Goal: Task Accomplishment & Management: Manage account settings

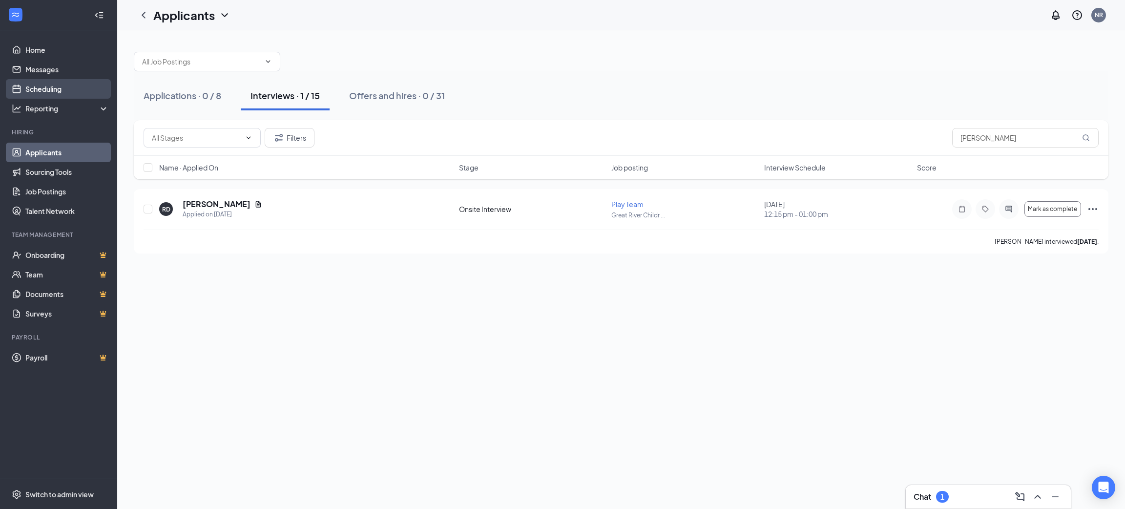
click at [34, 93] on link "Scheduling" at bounding box center [66, 89] width 83 height 20
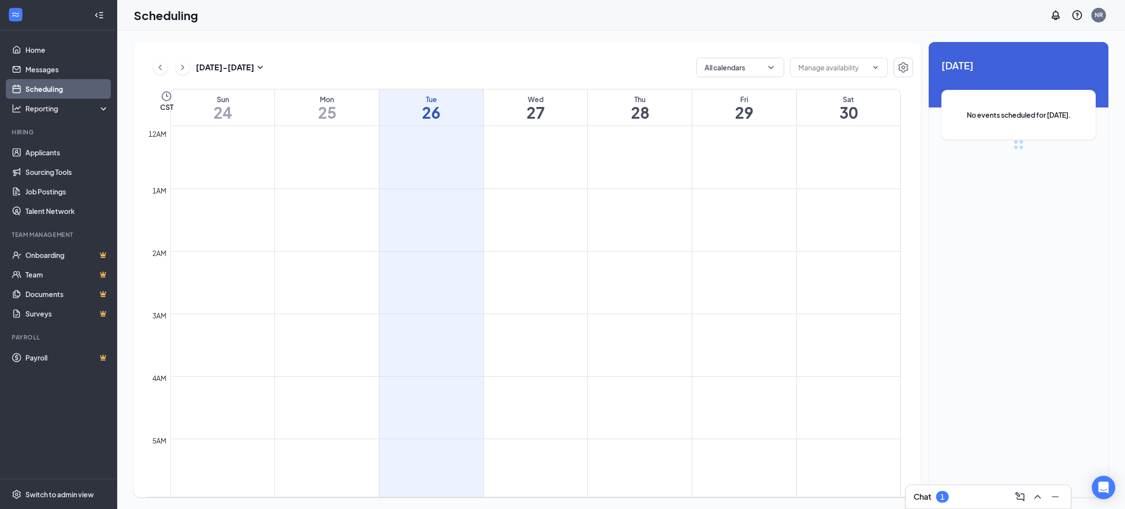
scroll to position [479, 0]
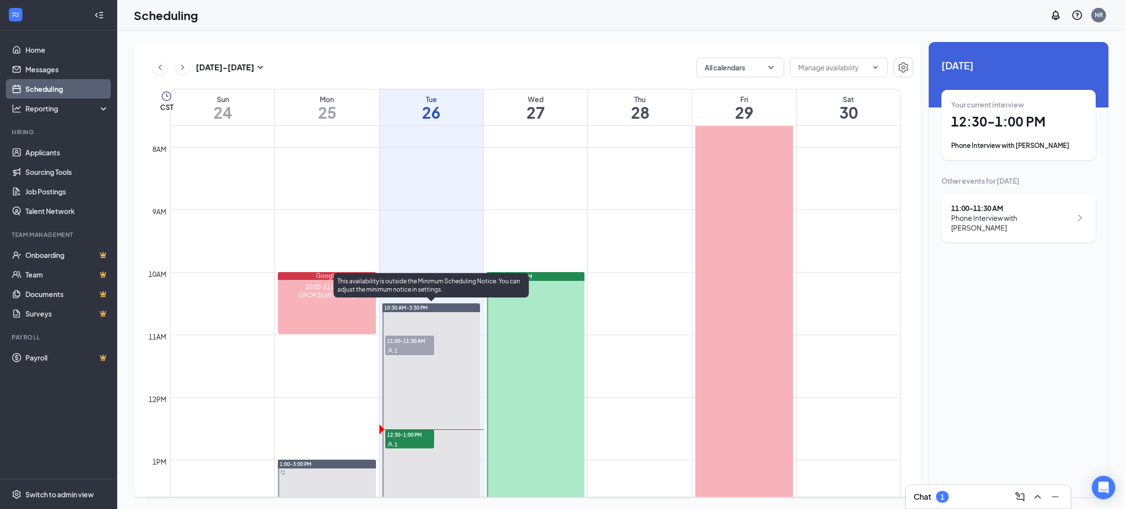
click at [405, 439] on div "1" at bounding box center [409, 444] width 49 height 10
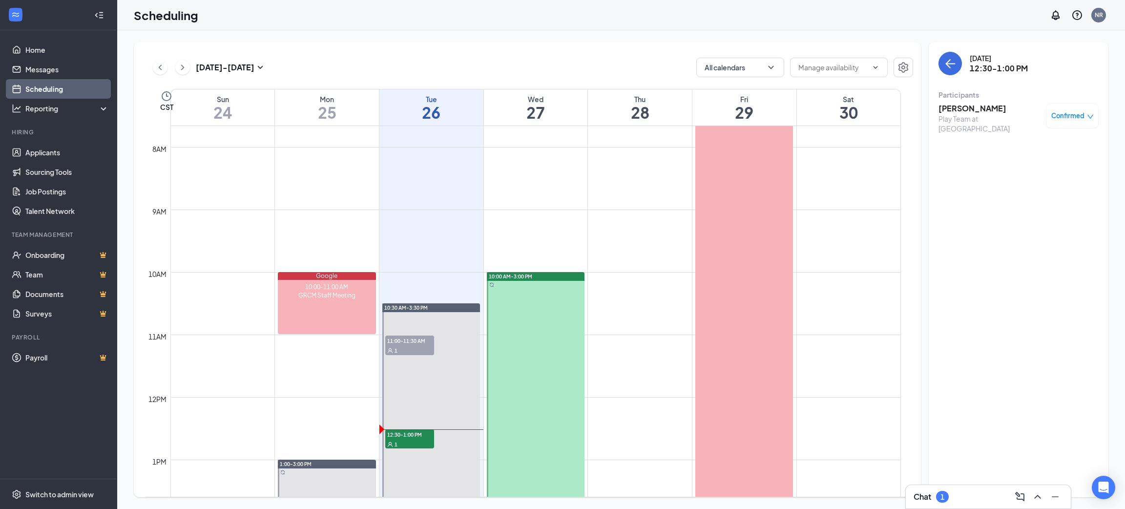
click at [984, 107] on h3 "[PERSON_NAME]" at bounding box center [989, 108] width 103 height 11
click at [984, 107] on body "Home Messages Scheduling Reporting Hiring Applicants Sourcing Tools Job Posting…" at bounding box center [562, 254] width 1125 height 509
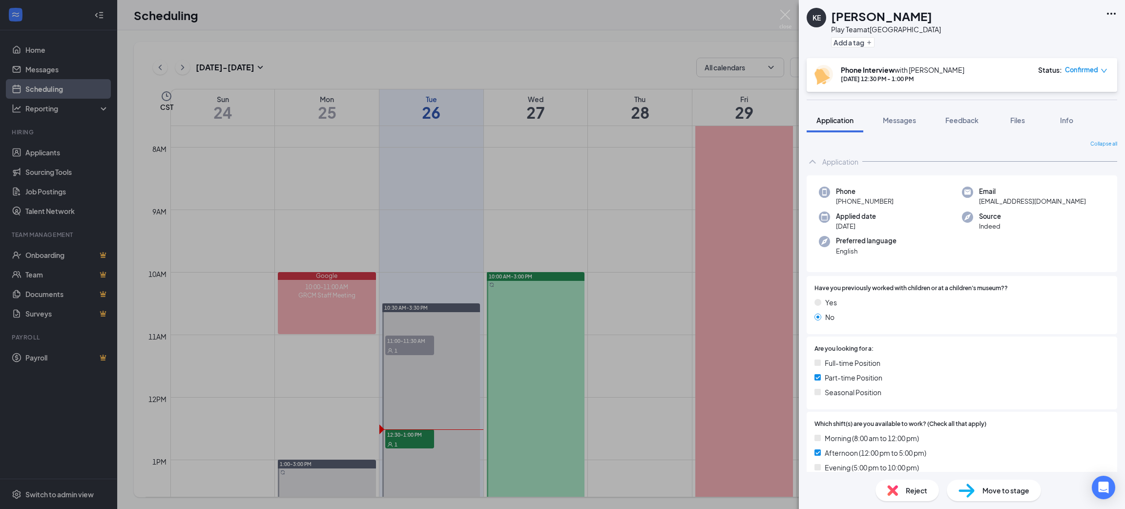
click at [984, 107] on div "KE [PERSON_NAME] Play Team at [GEOGRAPHIC_DATA] Add a tag Phone Interview with …" at bounding box center [962, 254] width 326 height 509
click at [1009, 110] on button "Files" at bounding box center [1017, 120] width 39 height 24
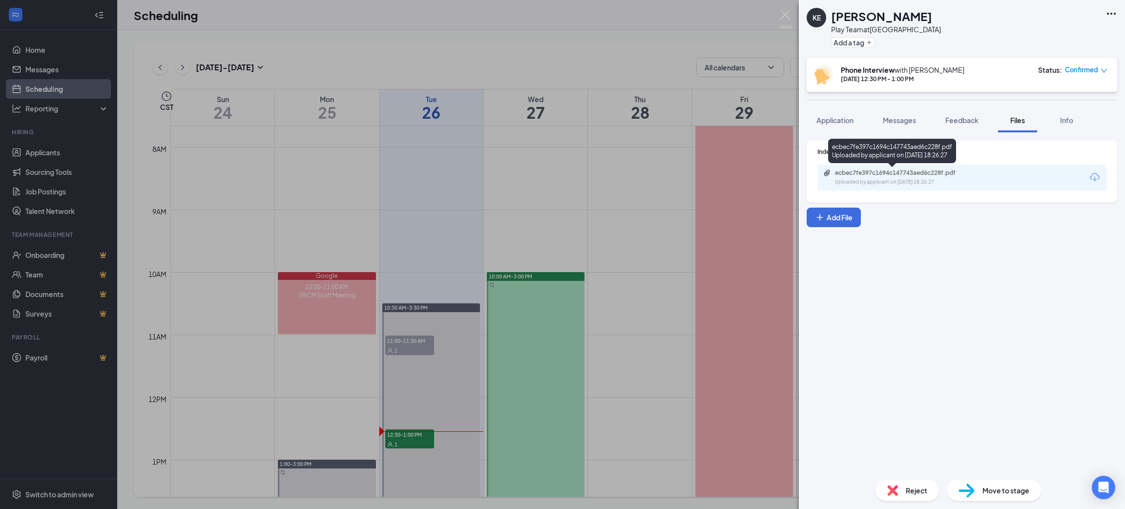
click at [947, 172] on div "ecbec7fe397c1694c147743aed6c228f.pdf" at bounding box center [903, 173] width 137 height 8
click at [836, 116] on span "Application" at bounding box center [834, 120] width 37 height 9
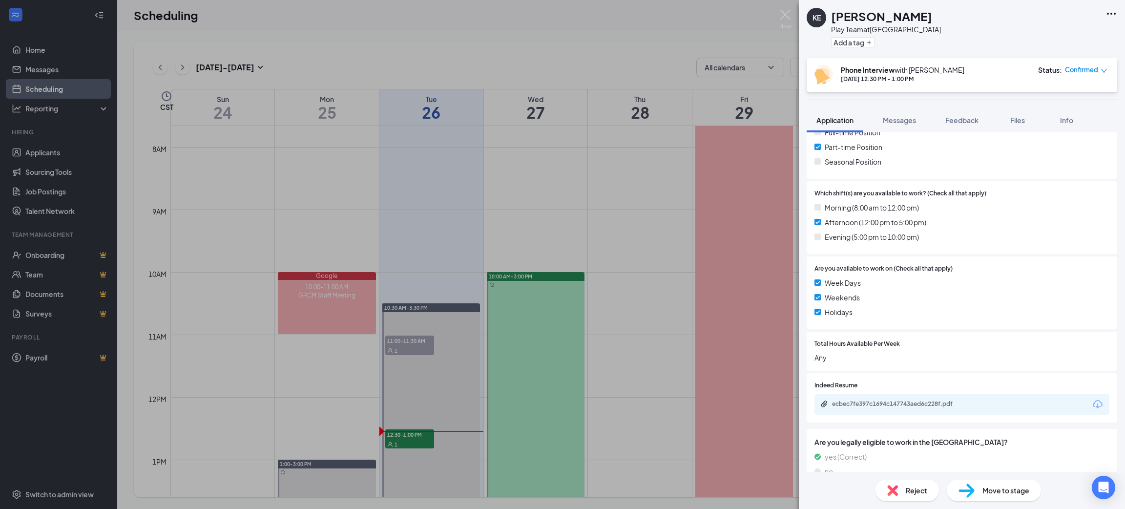
scroll to position [248, 0]
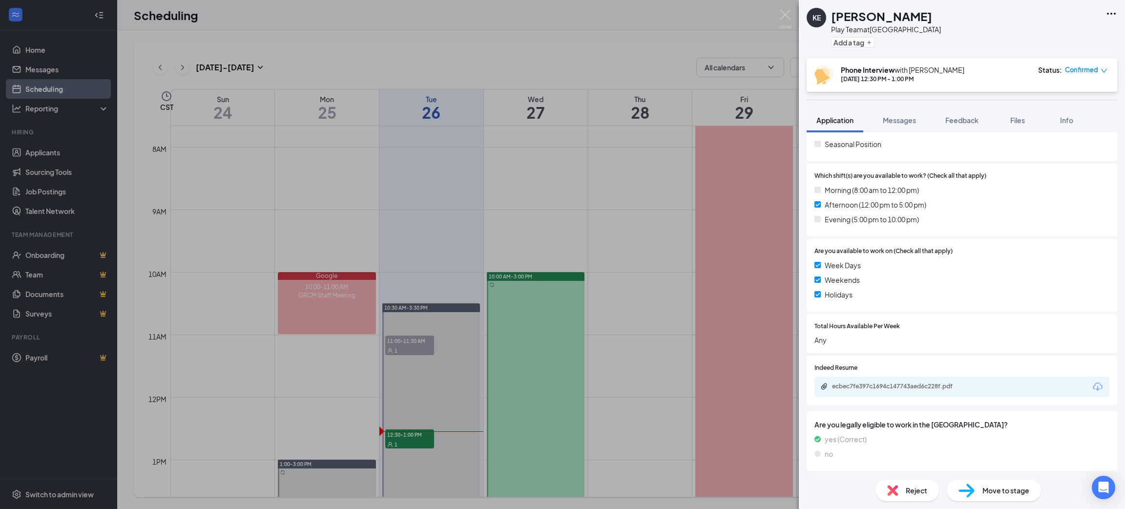
click at [1033, 384] on div "ecbec7fe397c1694c147743aed6c228f.pdf" at bounding box center [961, 386] width 295 height 21
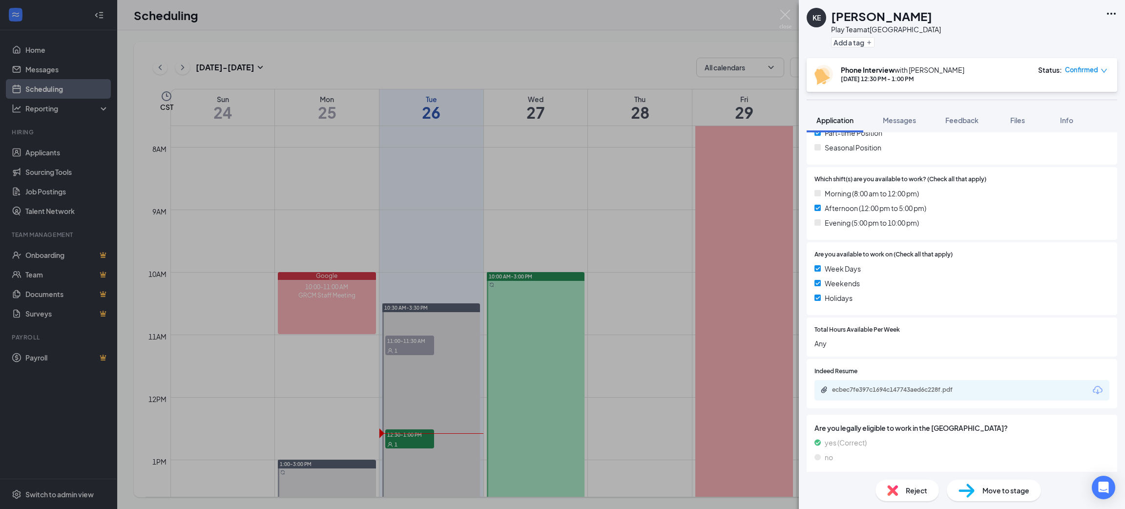
scroll to position [0, 0]
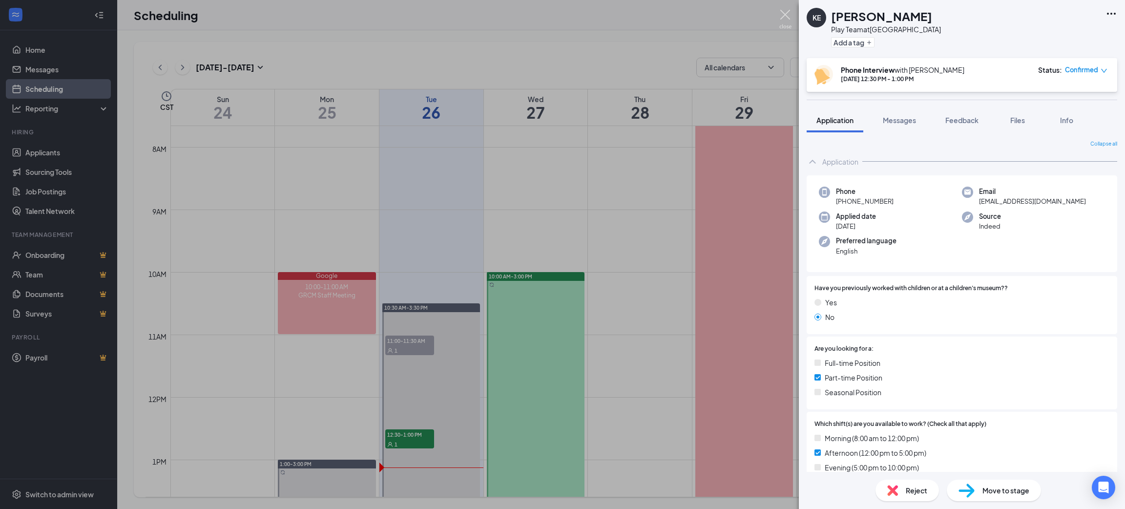
click at [787, 8] on div "KE [PERSON_NAME] Play Team at [GEOGRAPHIC_DATA] Add a tag Phone Interview with …" at bounding box center [562, 254] width 1125 height 509
